Goal: Task Accomplishment & Management: Manage account settings

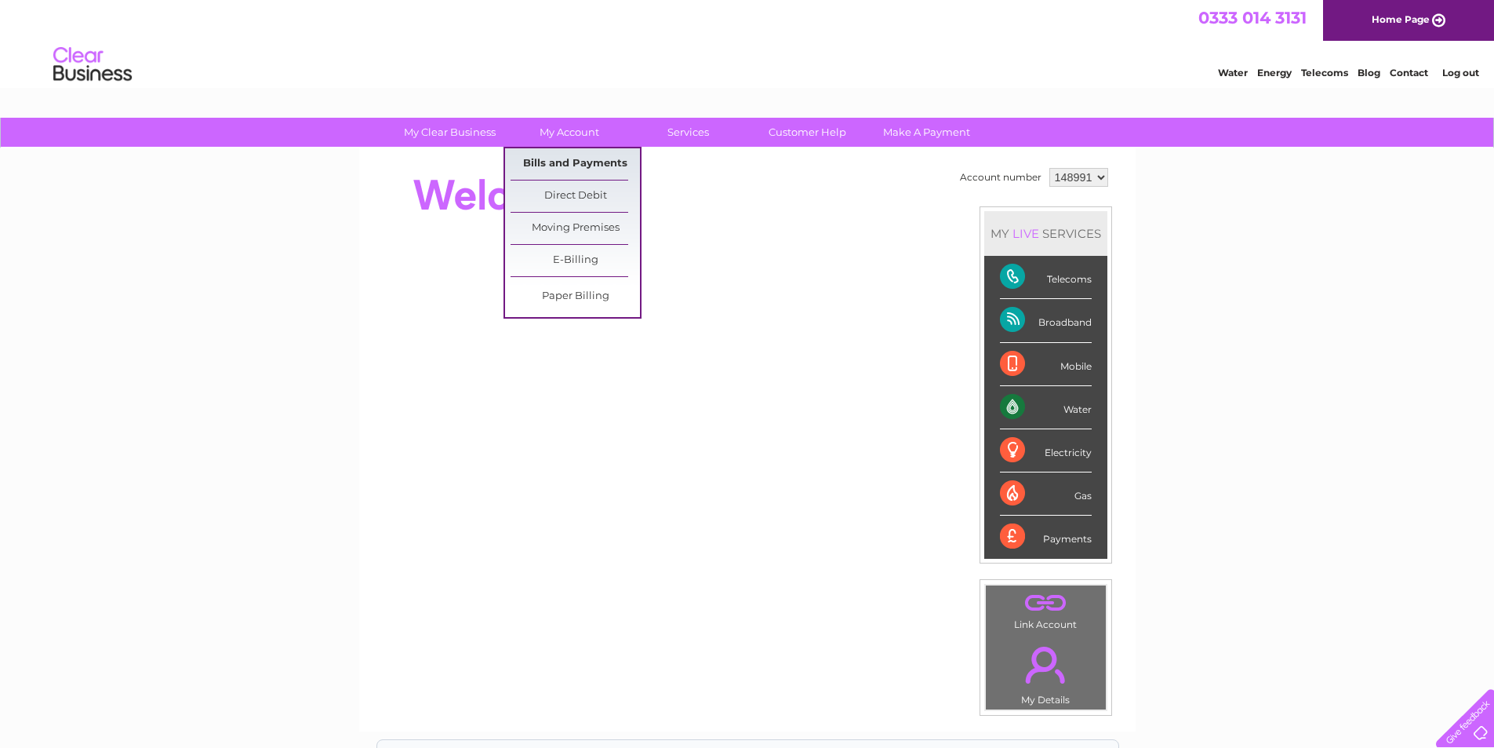
click at [565, 155] on link "Bills and Payments" at bounding box center [575, 163] width 129 height 31
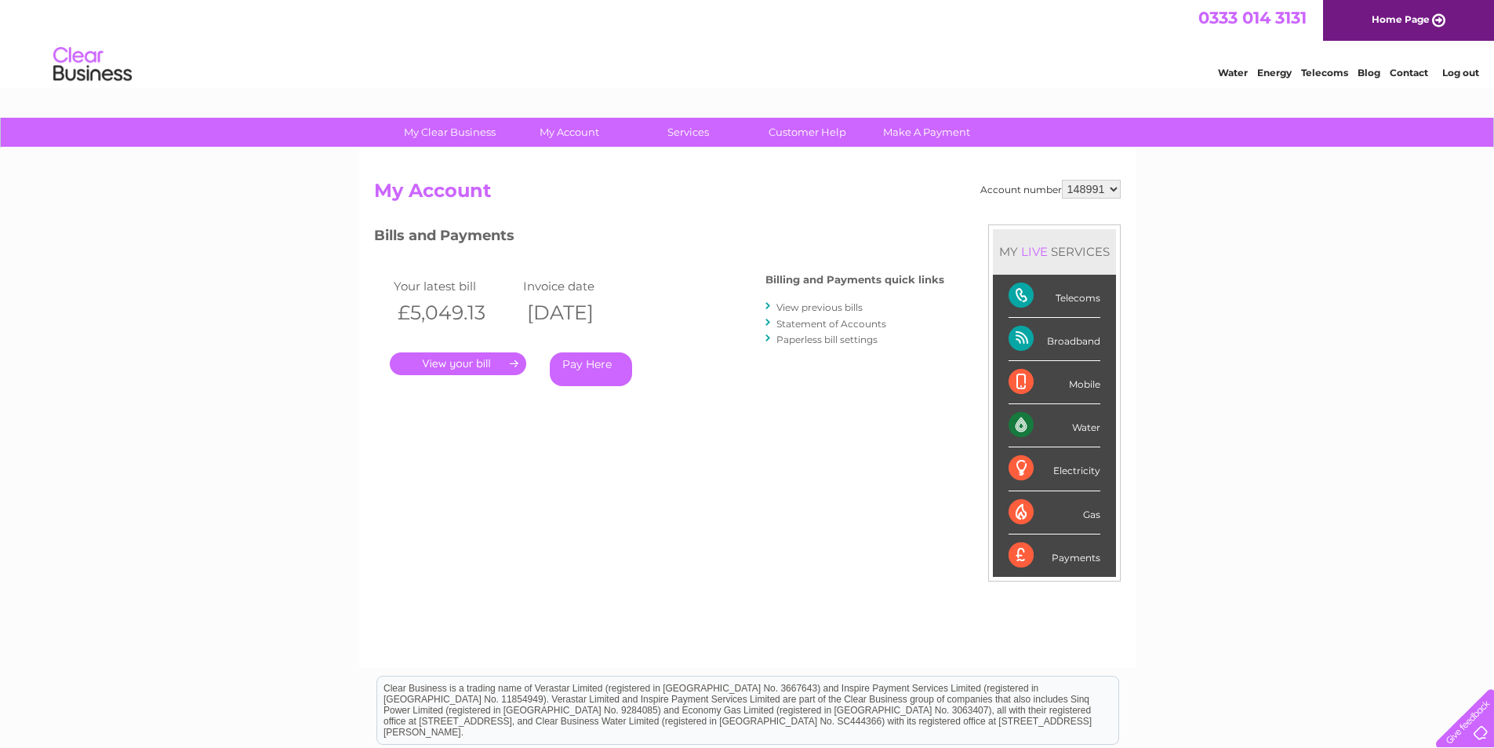
click at [452, 359] on link "." at bounding box center [458, 363] width 136 height 23
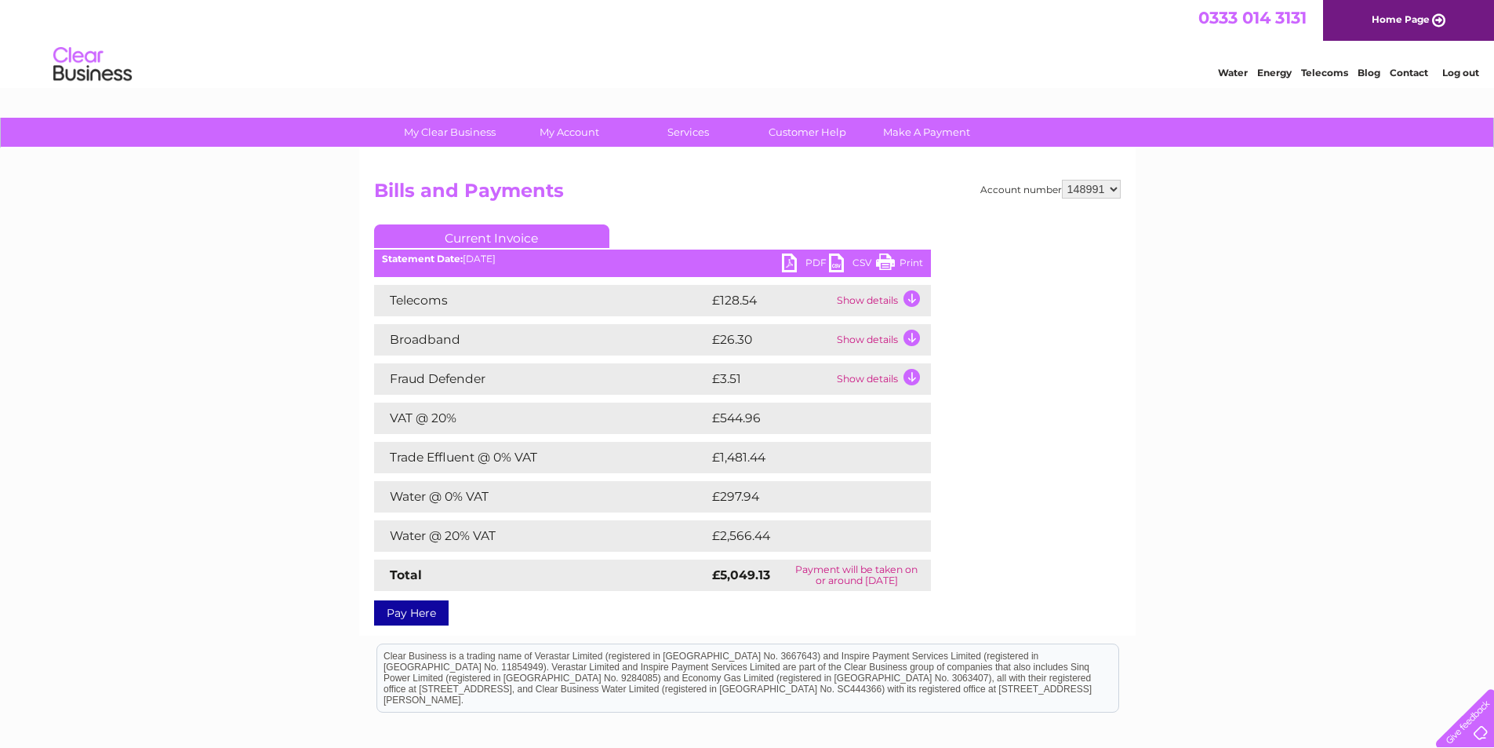
click at [788, 258] on link "PDF" at bounding box center [805, 264] width 47 height 23
